Goal: Information Seeking & Learning: Find specific fact

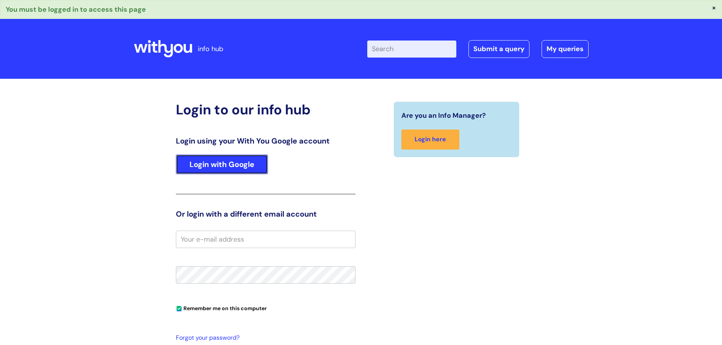
click at [250, 164] on link "Login with Google" at bounding box center [222, 165] width 92 height 20
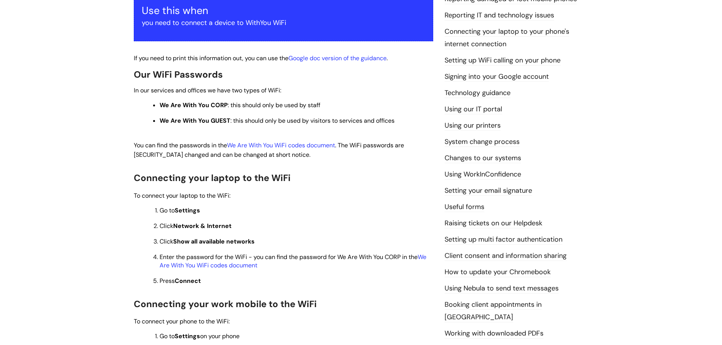
scroll to position [152, 0]
click at [334, 147] on link "We Are With You WiFi codes document" at bounding box center [281, 145] width 108 height 8
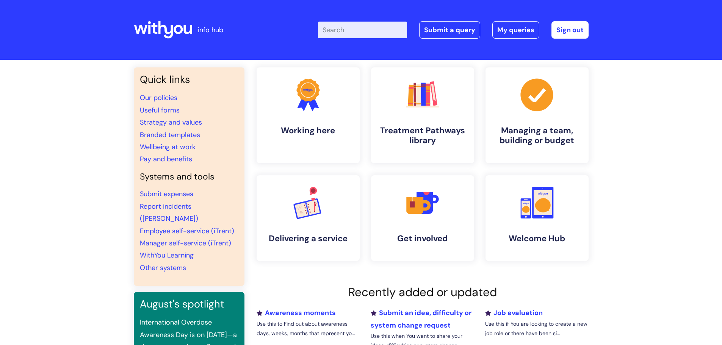
click at [349, 33] on input "Enter your search term here..." at bounding box center [362, 30] width 89 height 17
type input "diamond"
click button "Search" at bounding box center [0, 0] width 0 height 0
